Goal: Task Accomplishment & Management: Manage account settings

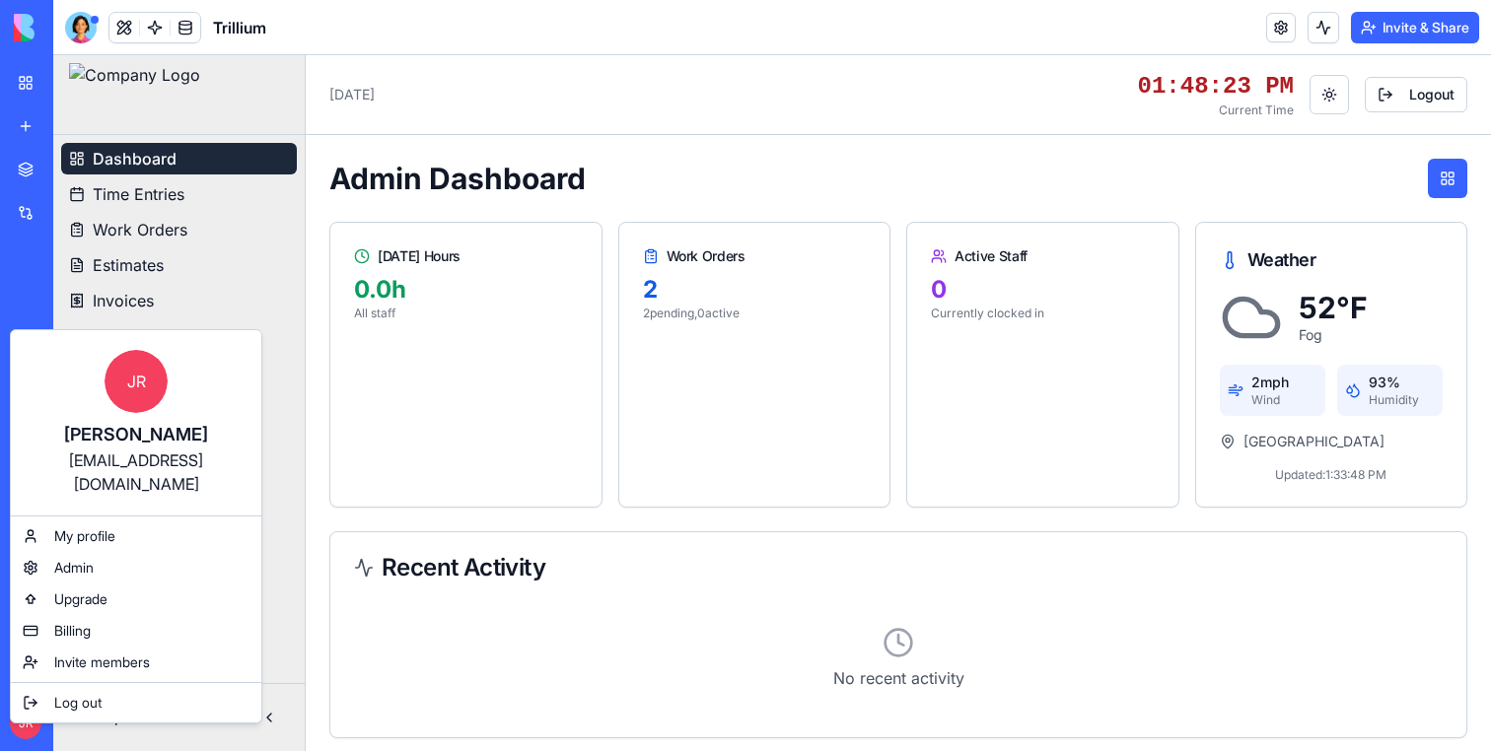
click at [27, 718] on html "BETA My Workspace New app Marketplace Integrations Recent PRG Educational Subst…" at bounding box center [745, 375] width 1491 height 751
click at [52, 687] on div "Log out" at bounding box center [136, 703] width 243 height 32
